Goal: Navigation & Orientation: Find specific page/section

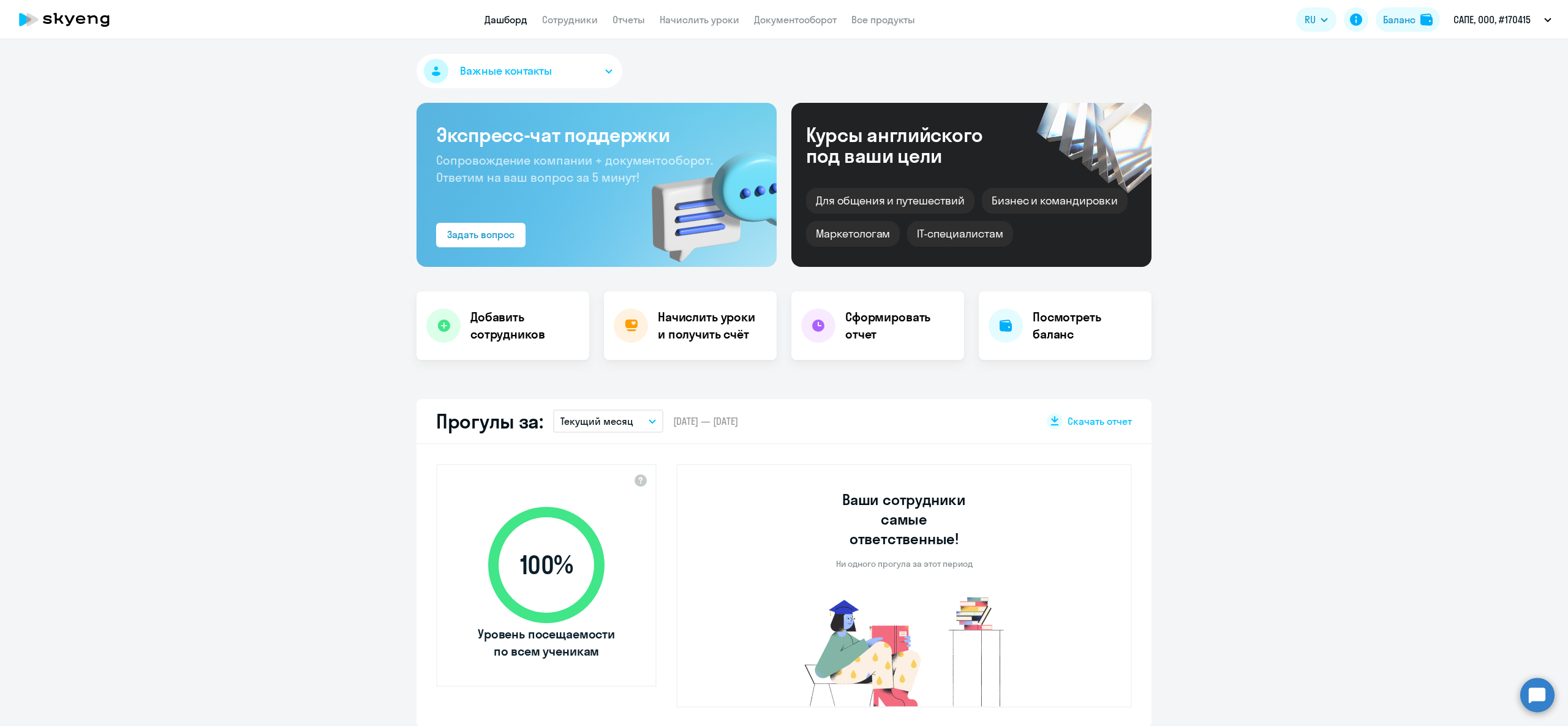
click at [1419, 4] on app-header "Дашборд Сотрудники Отчеты Начислить уроки Документооборот Все продукты Дашборд …" at bounding box center [784, 19] width 1568 height 39
click at [1416, 11] on button "Баланс" at bounding box center [1408, 19] width 65 height 24
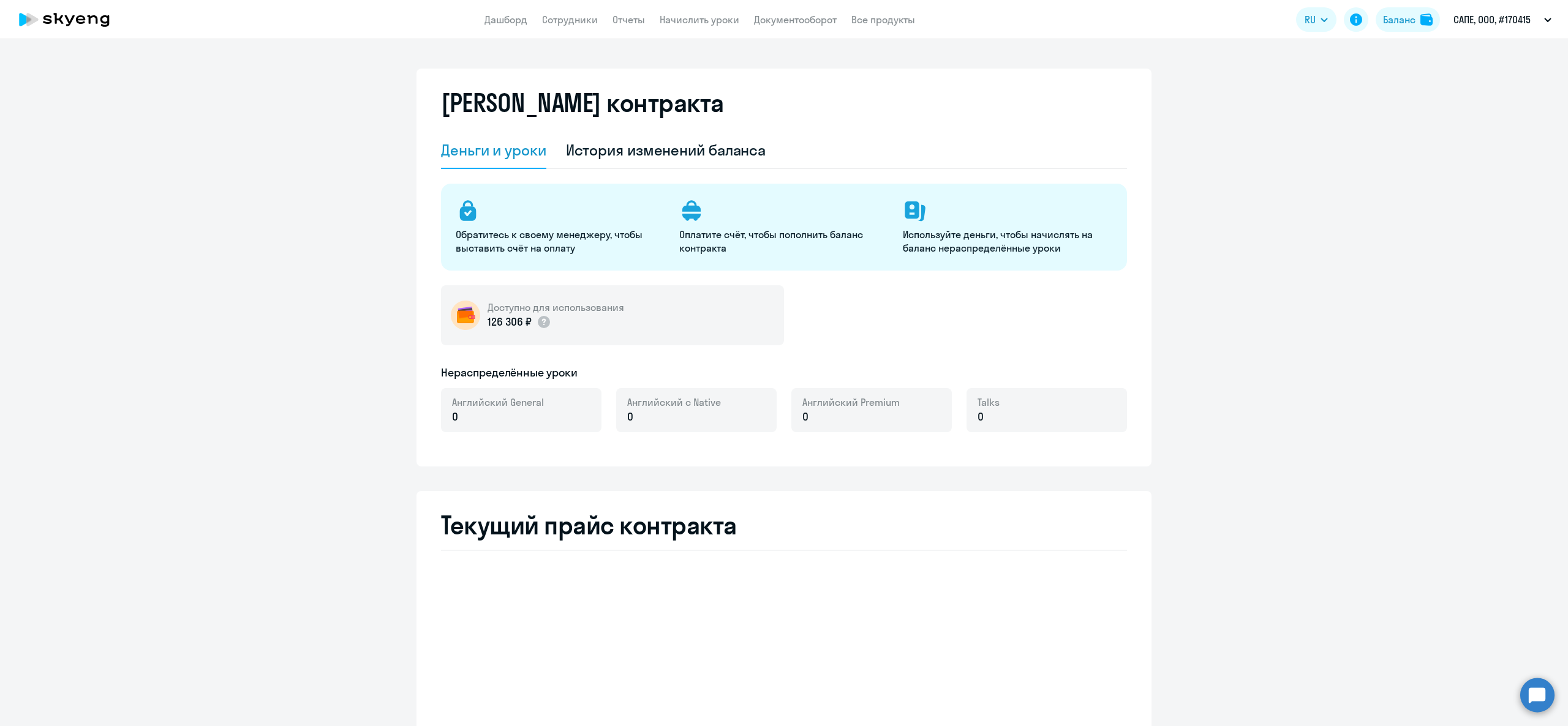
select select "english_adult_not_native_speaker"
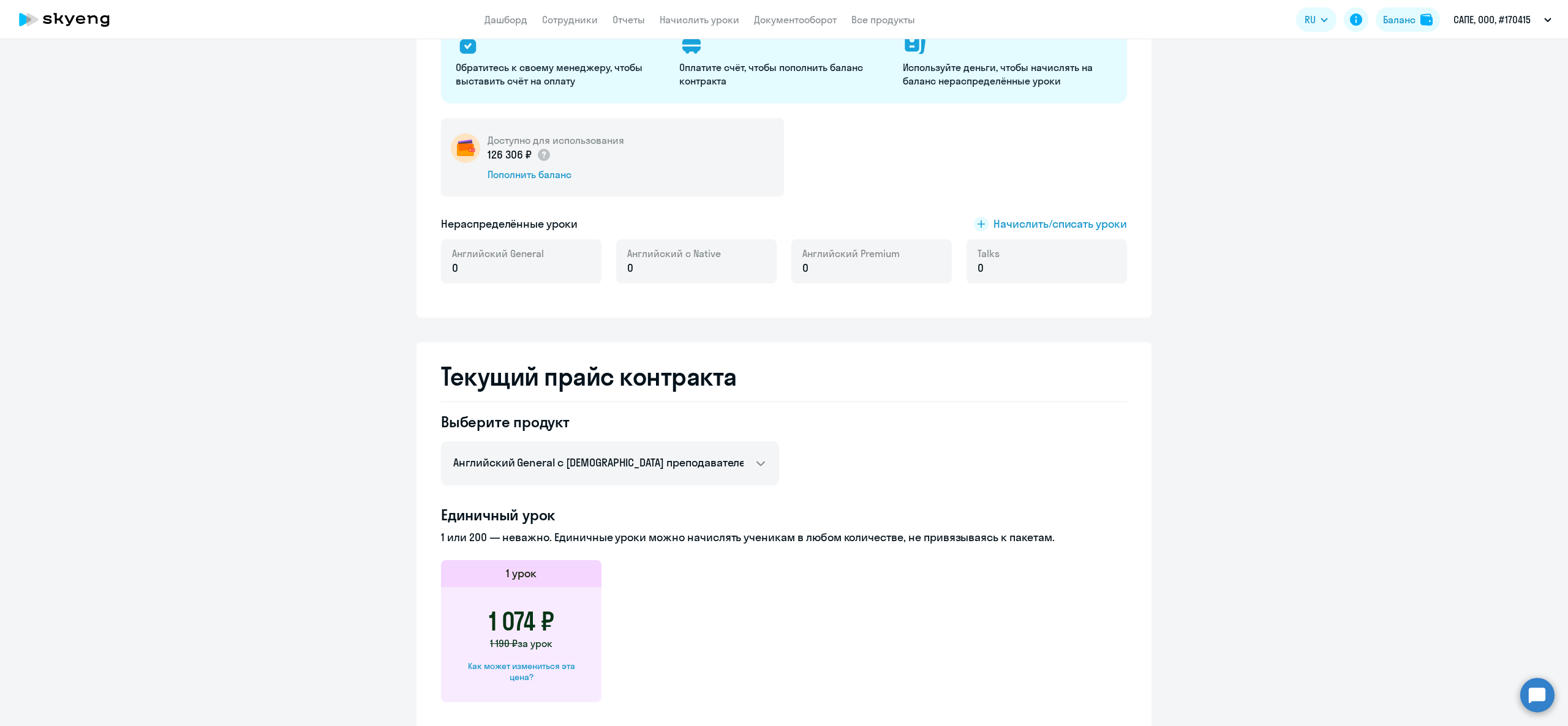
scroll to position [245, 0]
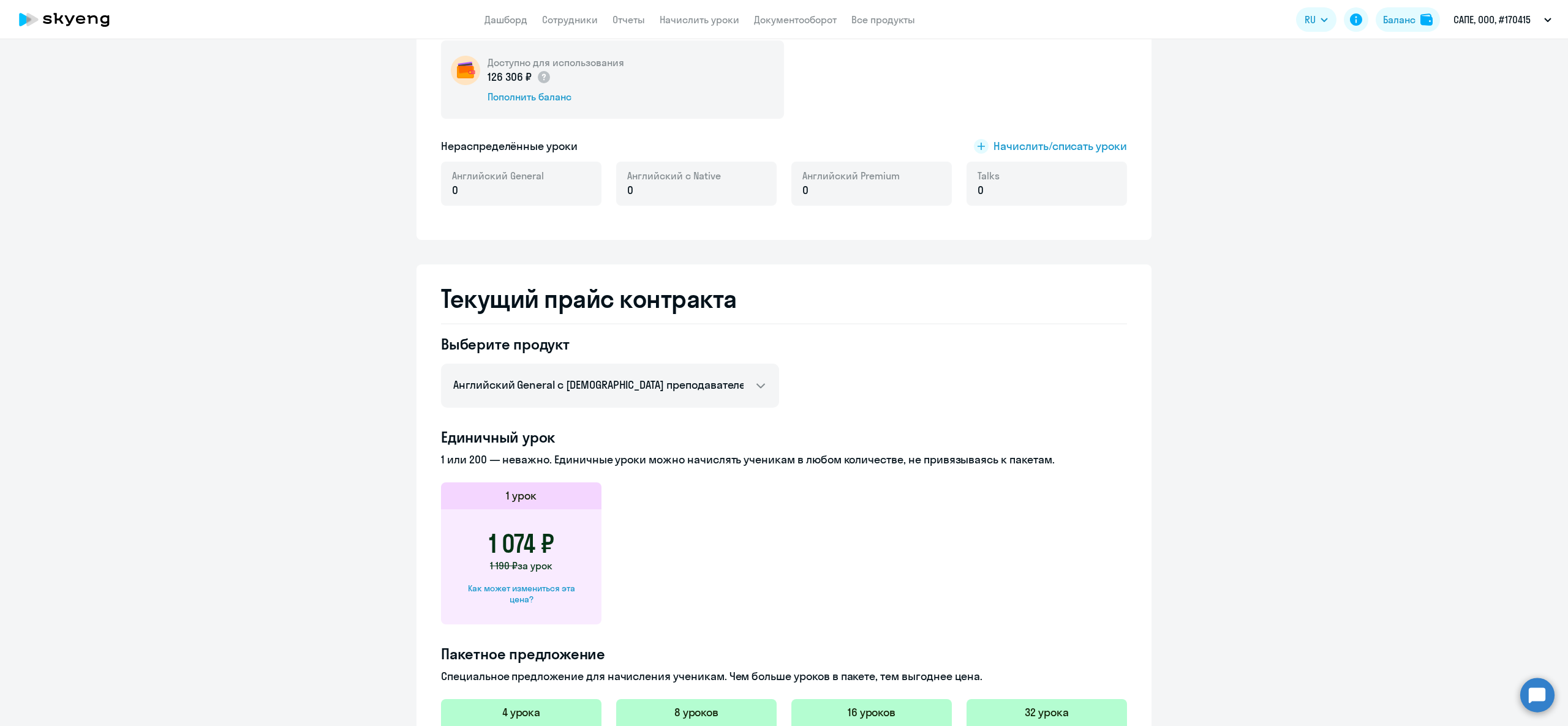
click at [540, 602] on div "Как может измениться эта цена?" at bounding box center [521, 594] width 122 height 22
select select "english_adult_not_native_speaker"
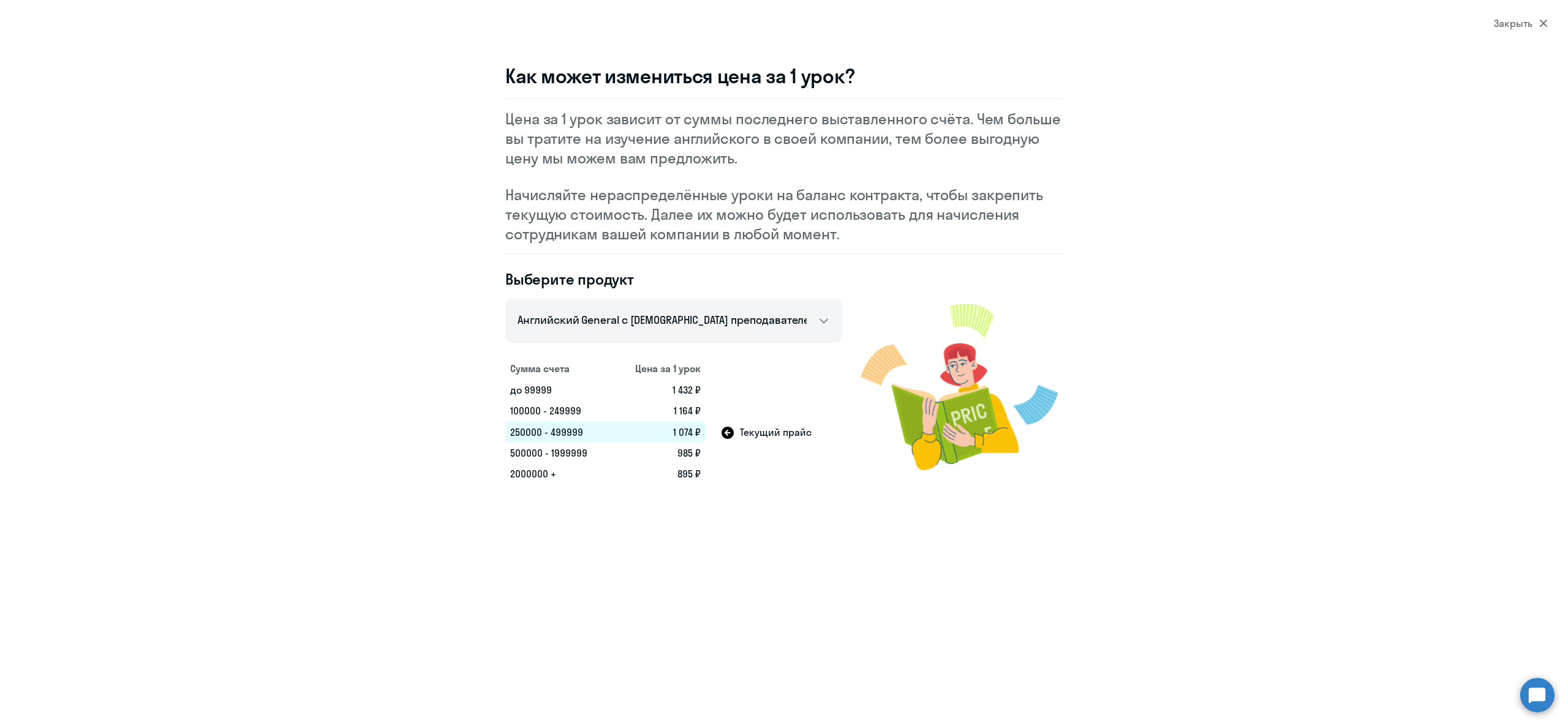
click at [1499, 33] on section "Закрыть Как может измениться цена за 1 урок? Цена за 1 урок зависит от суммы по…" at bounding box center [784, 363] width 1568 height 726
click at [1502, 16] on div "Закрыть" at bounding box center [1520, 23] width 54 height 15
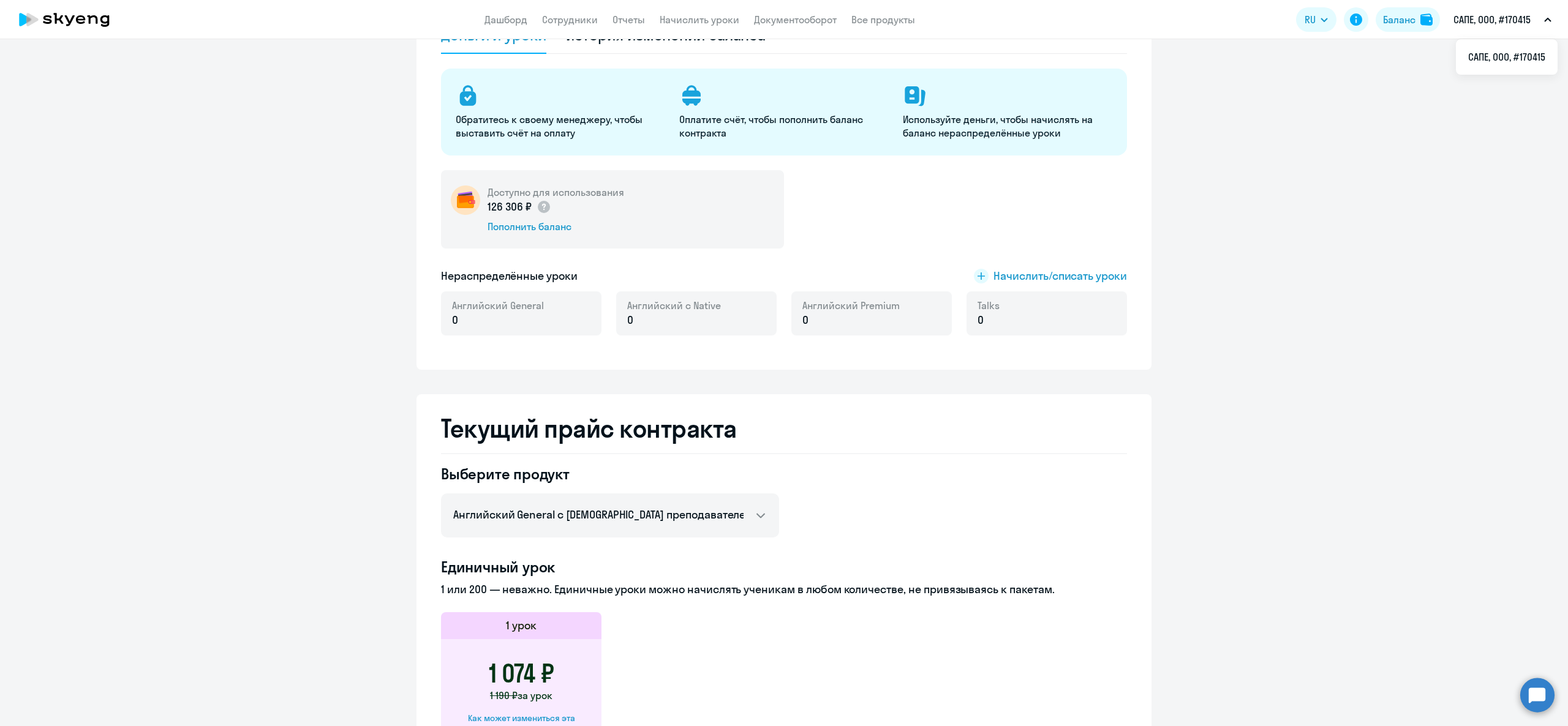
scroll to position [0, 0]
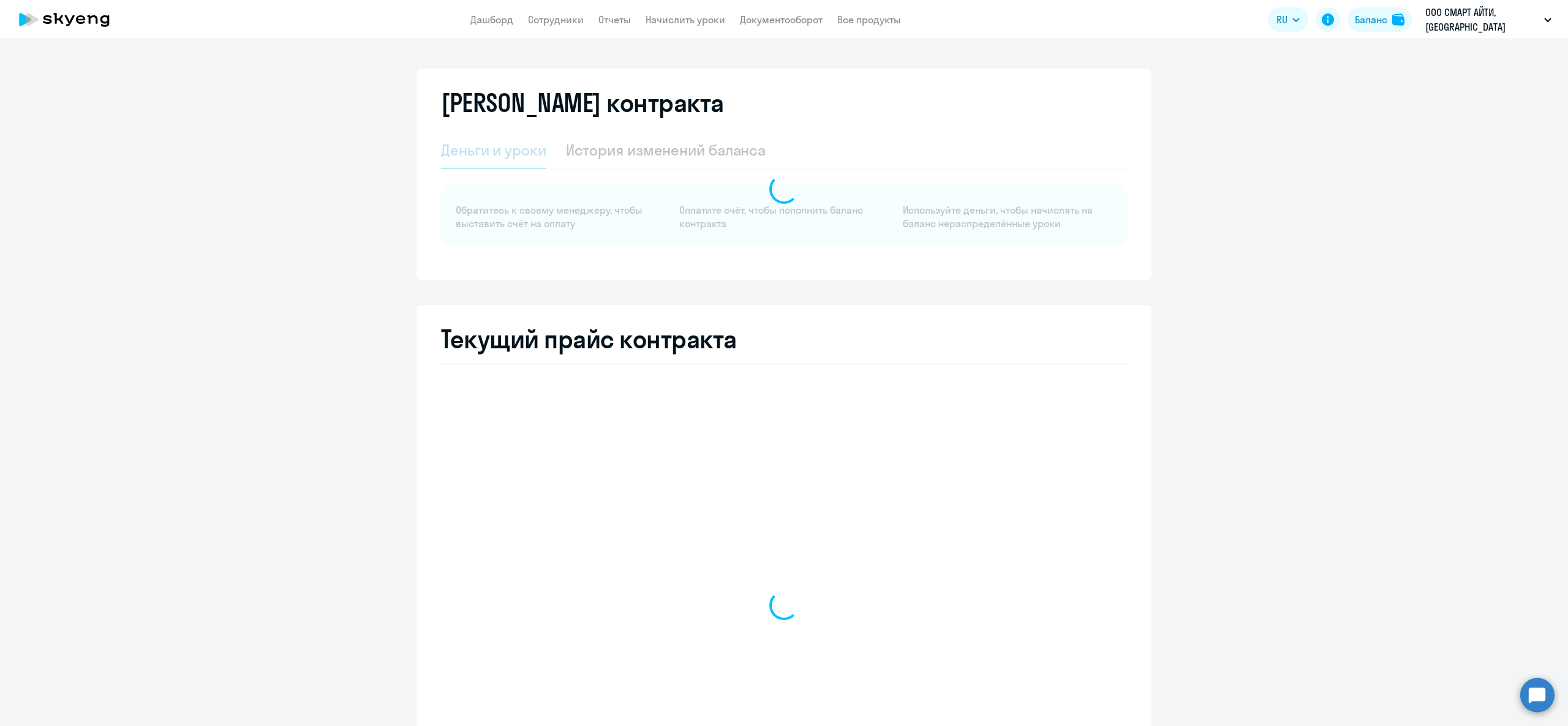
select select "english_adult_not_native_speaker"
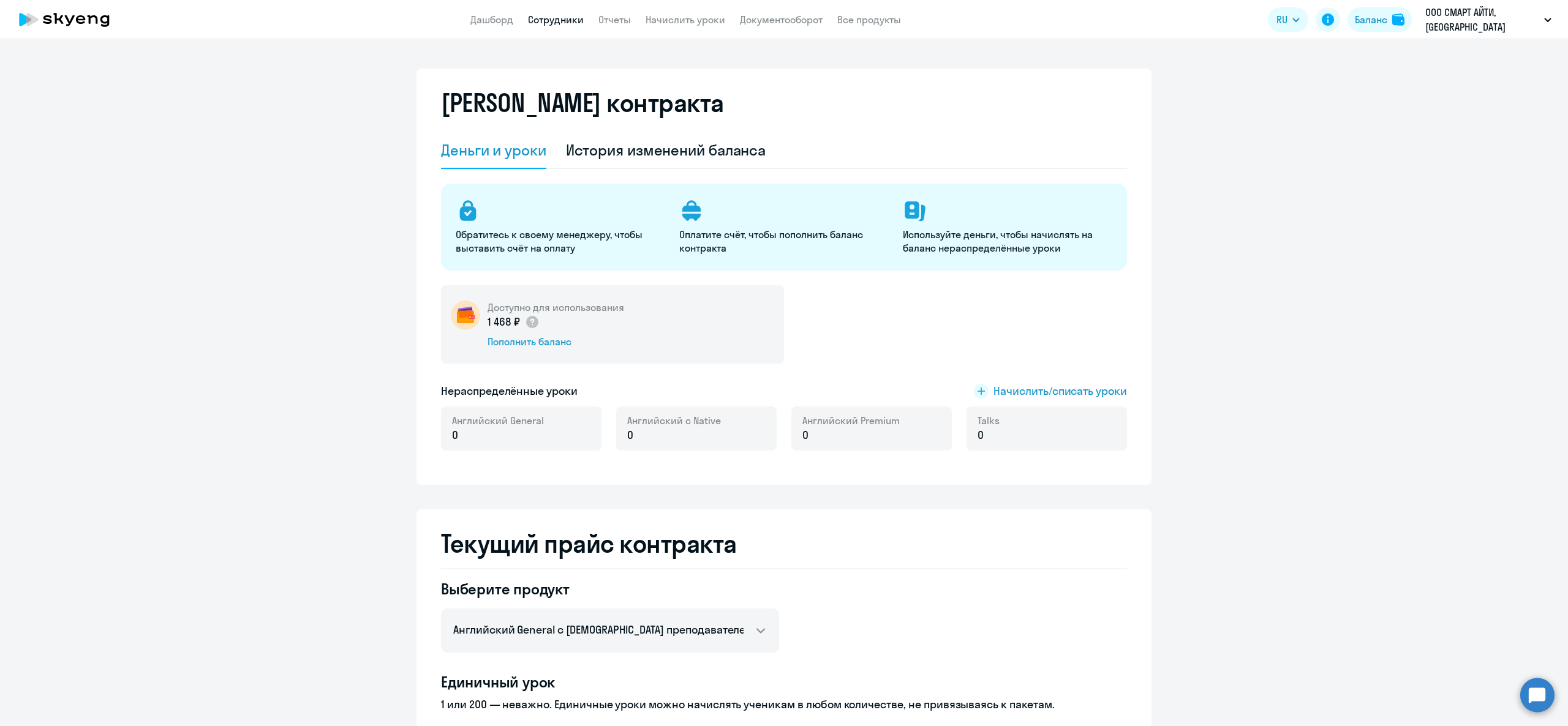
click at [558, 14] on link "Сотрудники" at bounding box center [556, 19] width 56 height 12
select select "30"
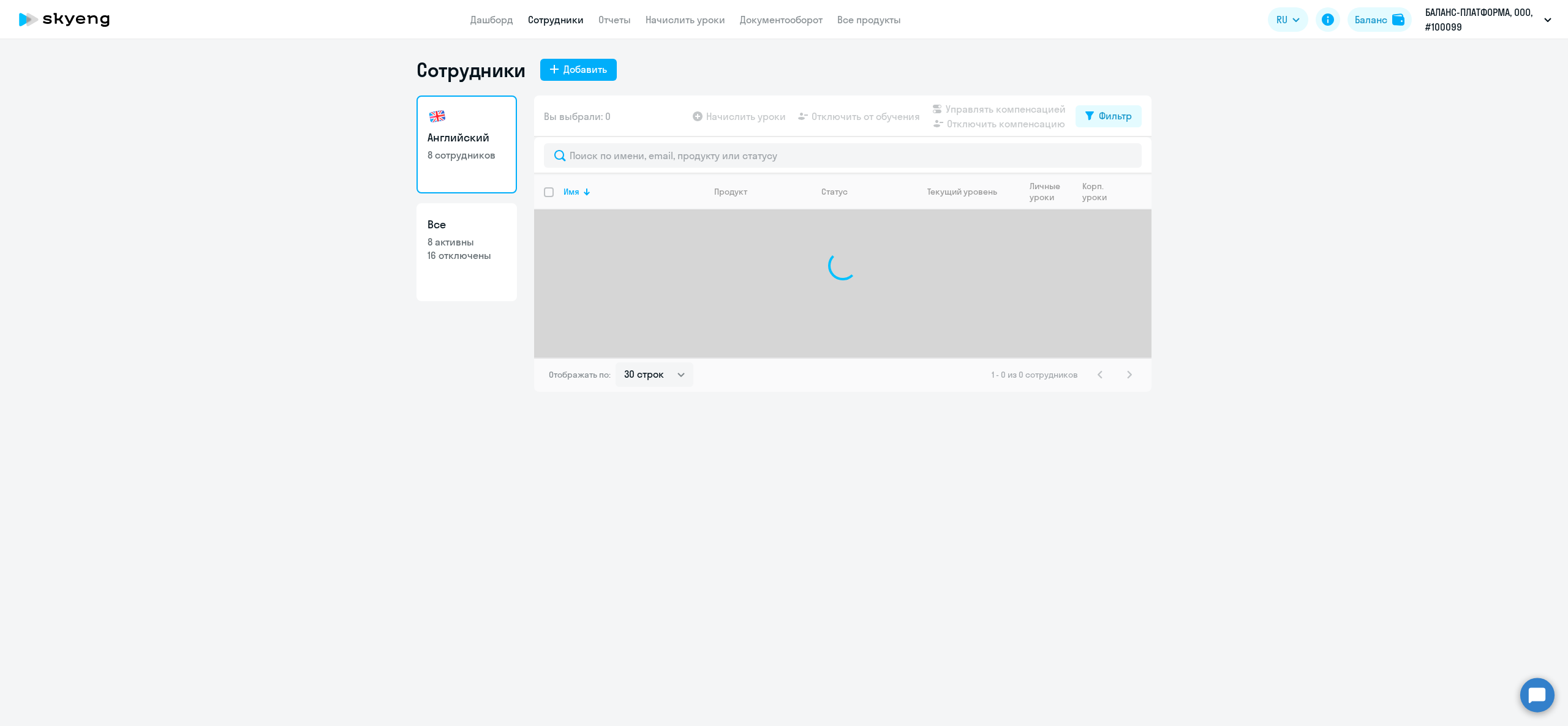
select select "30"
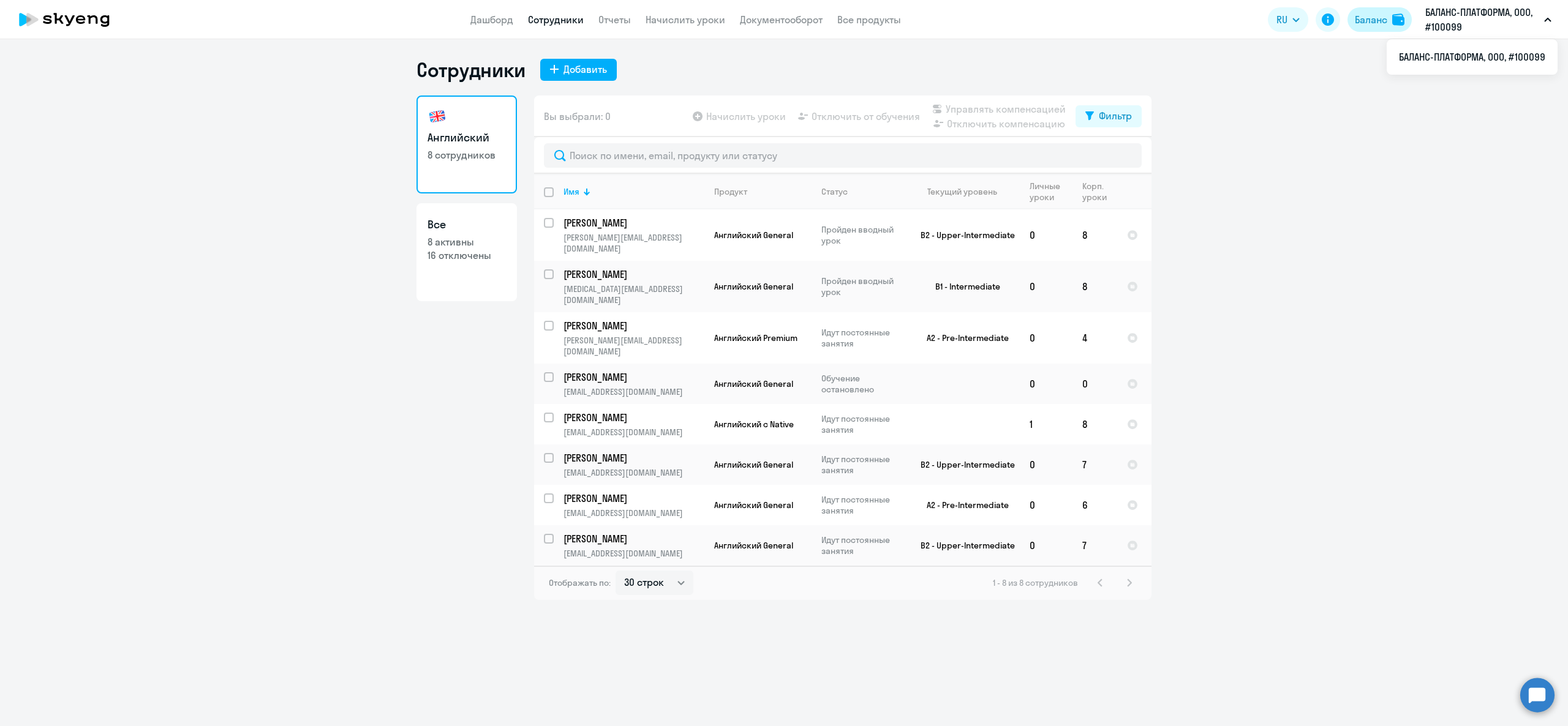
click at [1390, 14] on button "Баланс" at bounding box center [1379, 19] width 65 height 24
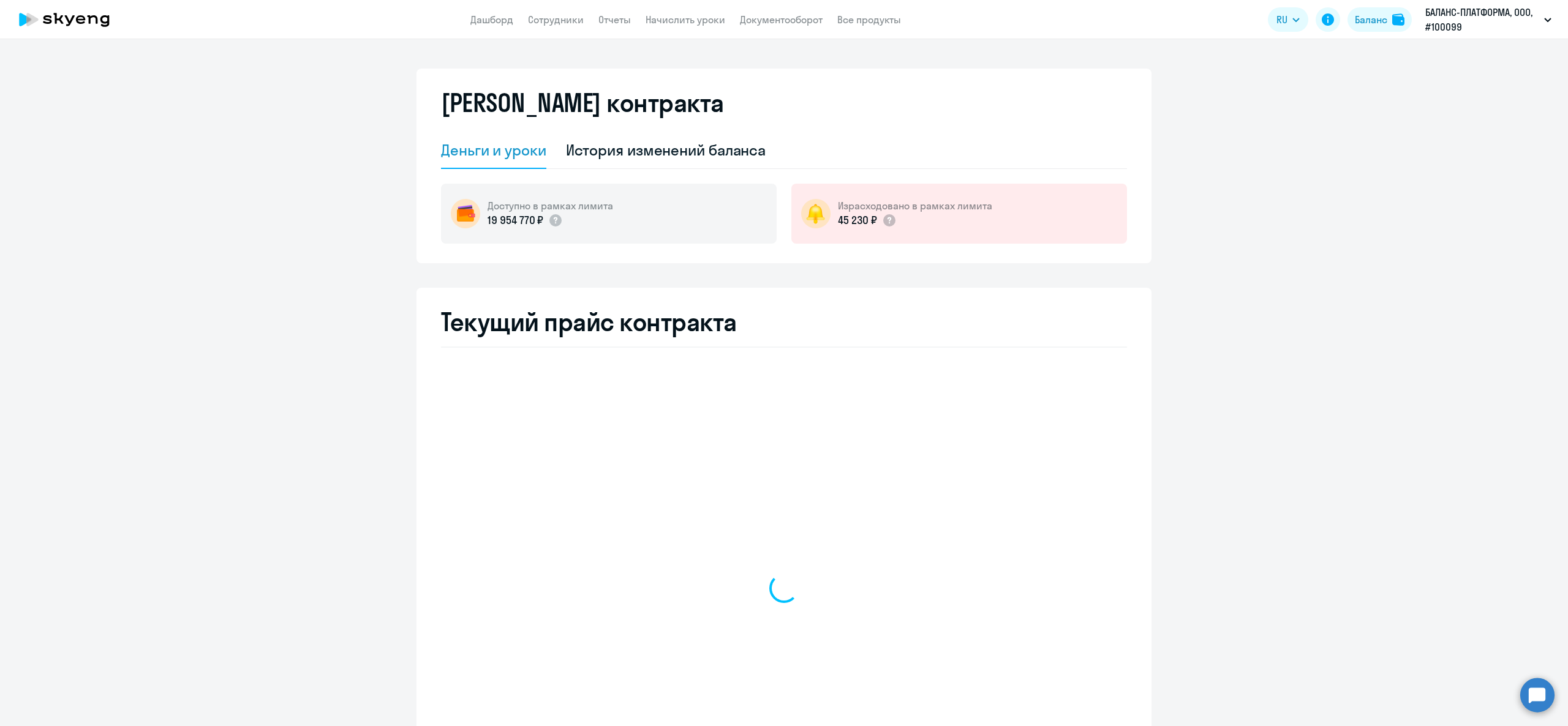
select select "english_adult_not_native_speaker"
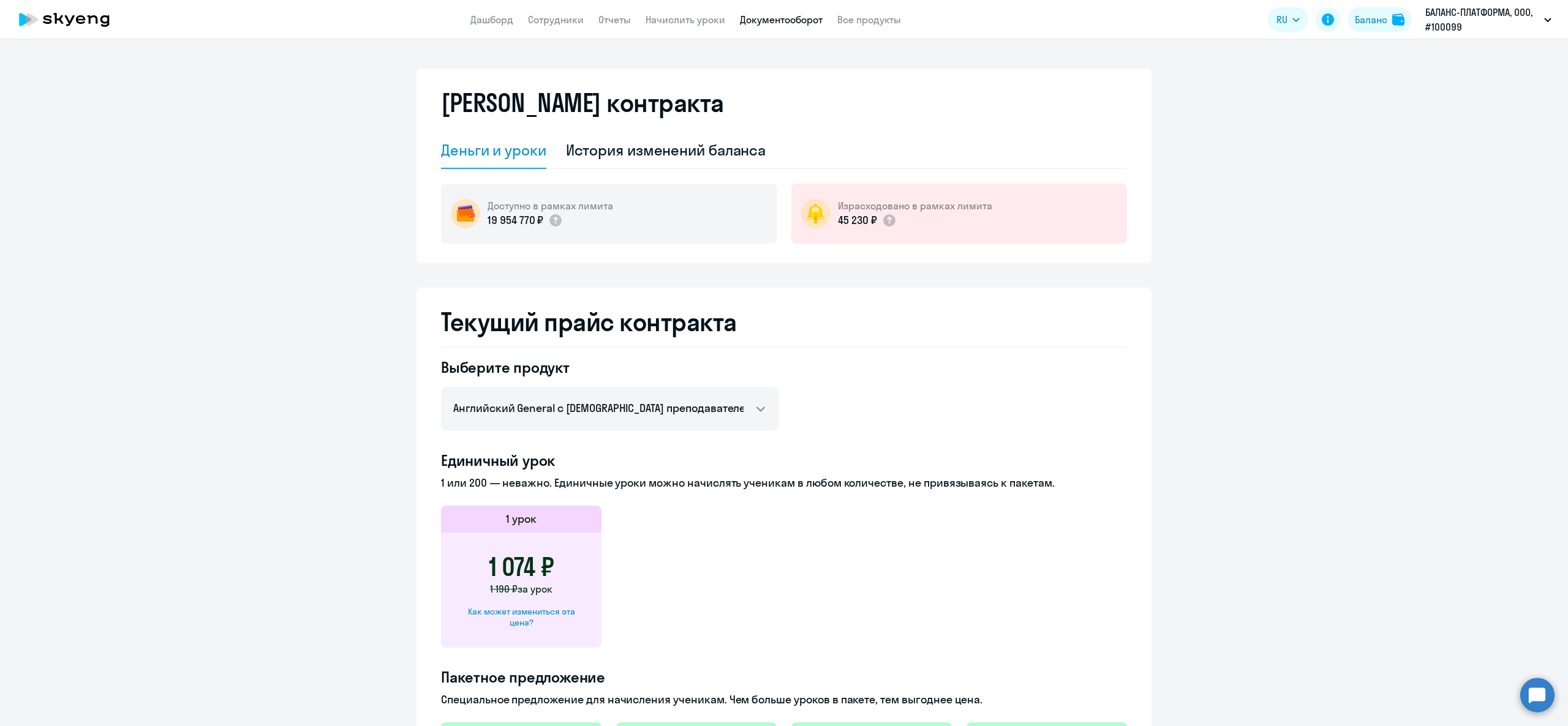
click at [772, 22] on link "Документооборот" at bounding box center [781, 19] width 83 height 12
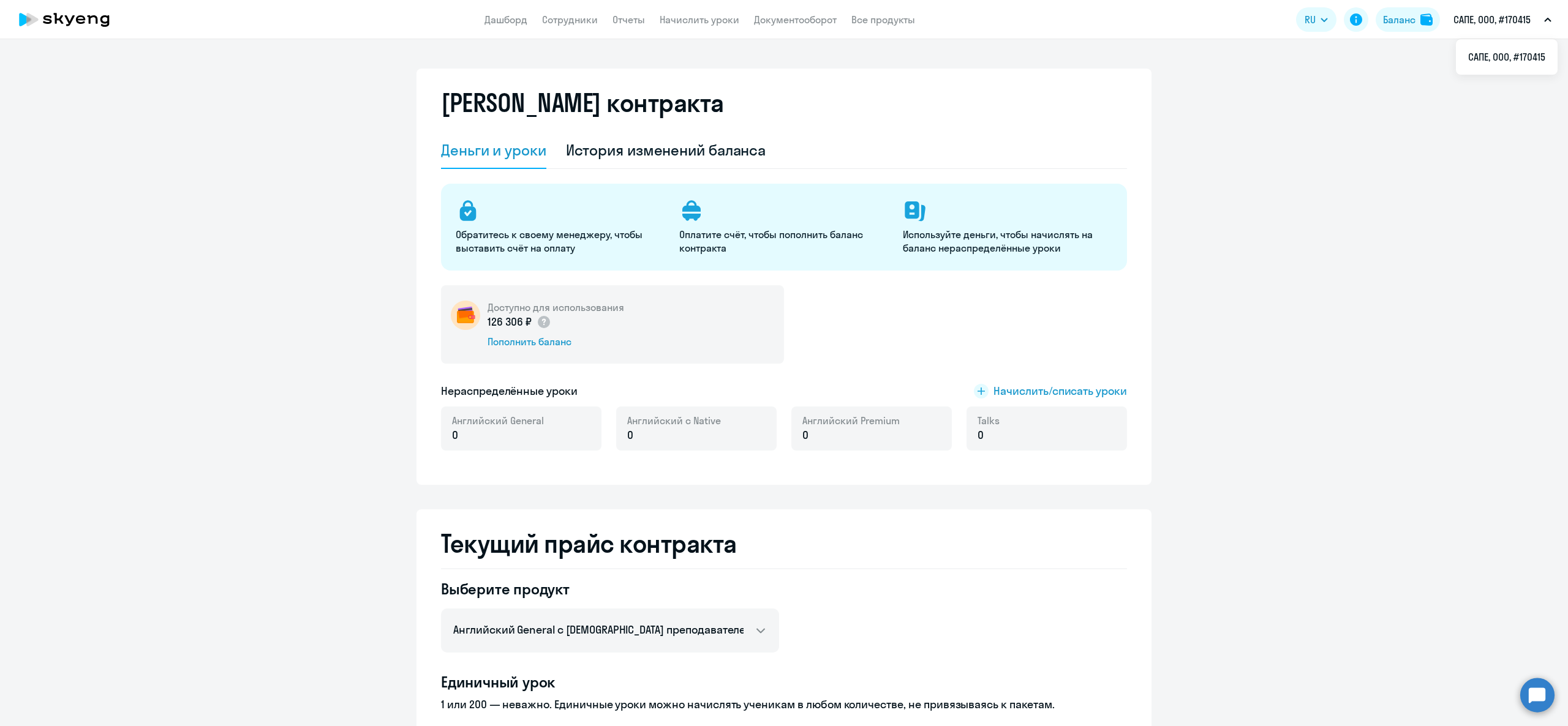
select select "english_adult_not_native_speaker"
click at [1374, 21] on app-header-actions "RU Баланс САПЕ, ООО, #170415 САПЕ, ООО, #170415" at bounding box center [1427, 19] width 262 height 30
click at [1394, 24] on div "Баланс" at bounding box center [1399, 19] width 33 height 15
